Goal: Information Seeking & Learning: Learn about a topic

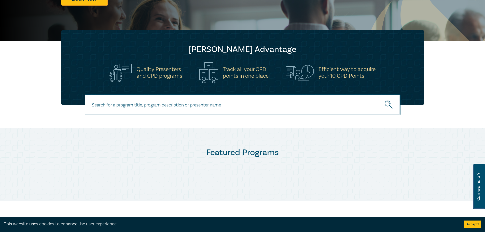
scroll to position [127, 0]
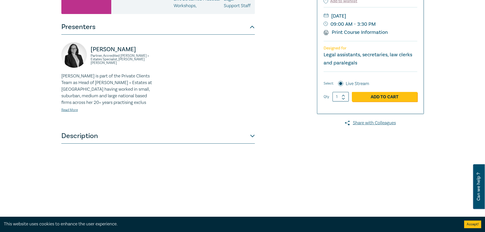
scroll to position [127, 0]
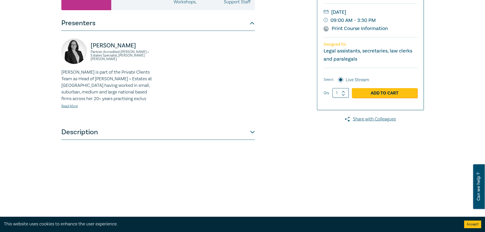
click at [76, 139] on button "Description" at bounding box center [158, 132] width 194 height 15
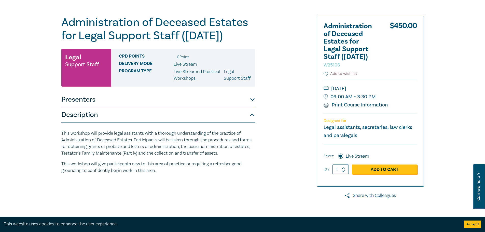
scroll to position [76, 0]
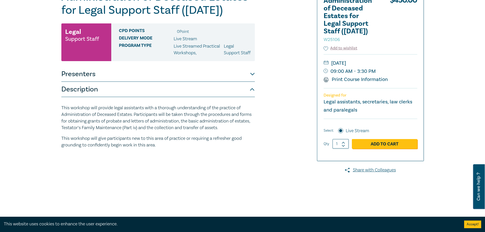
click at [98, 80] on button "Presenters" at bounding box center [158, 74] width 194 height 15
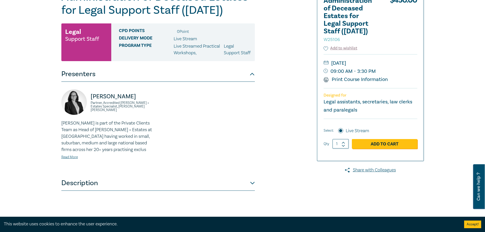
scroll to position [102, 0]
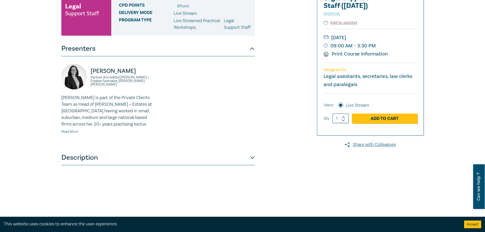
click at [72, 134] on link "Read More" at bounding box center [69, 131] width 17 height 5
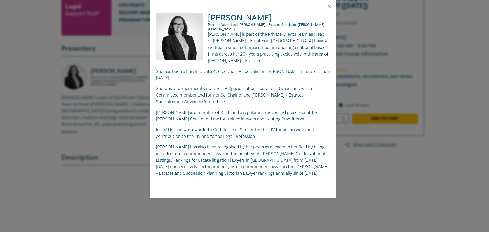
click at [114, 175] on div "[PERSON_NAME] Partner, Accredited [PERSON_NAME] + Estates Specialist, [PERSON_N…" at bounding box center [244, 116] width 489 height 232
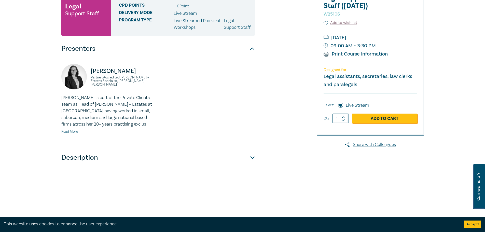
click at [87, 165] on button "Description" at bounding box center [158, 157] width 194 height 15
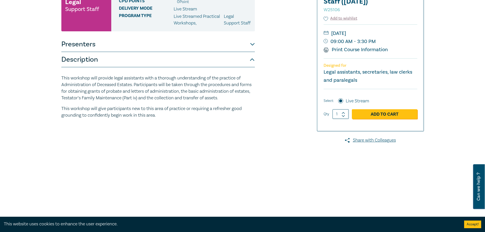
scroll to position [51, 0]
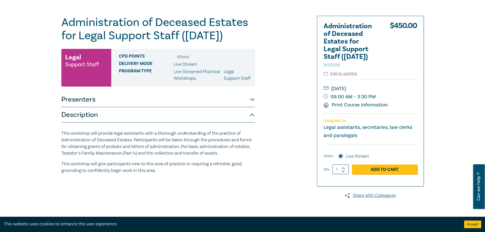
drag, startPoint x: 360, startPoint y: 104, endPoint x: 398, endPoint y: 202, distance: 104.5
click at [360, 104] on link "Print Course Information" at bounding box center [356, 105] width 64 height 7
